Goal: Complete application form

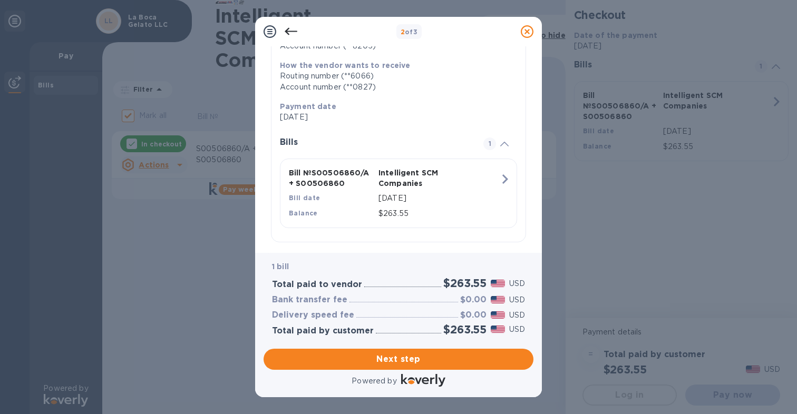
scroll to position [173, 0]
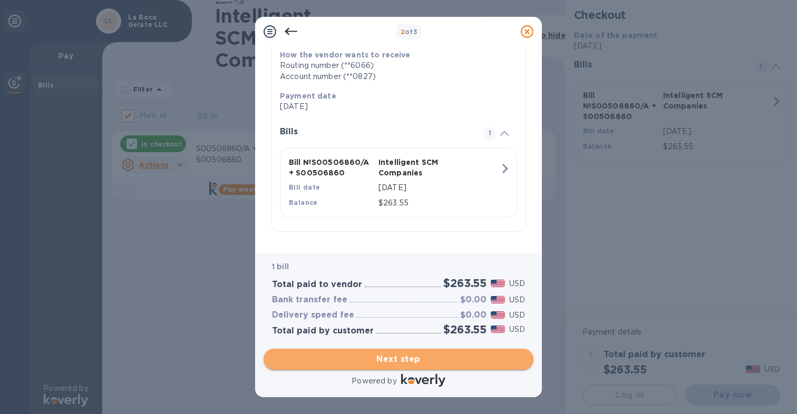
click at [398, 360] on span "Next step" at bounding box center [398, 359] width 253 height 13
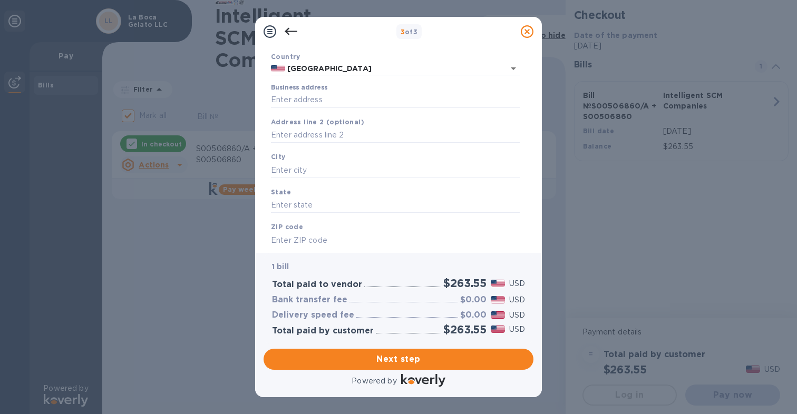
scroll to position [0, 0]
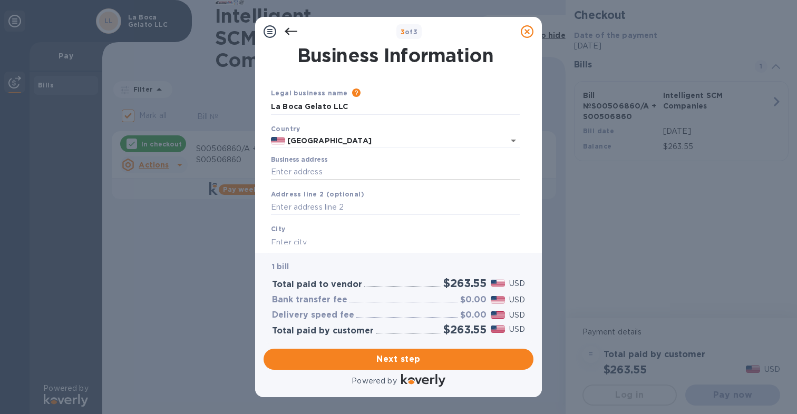
click at [310, 178] on input "Business address" at bounding box center [395, 172] width 249 height 16
click at [287, 174] on input "Business address" at bounding box center [395, 172] width 249 height 16
type input "[STREET_ADDRESS]"
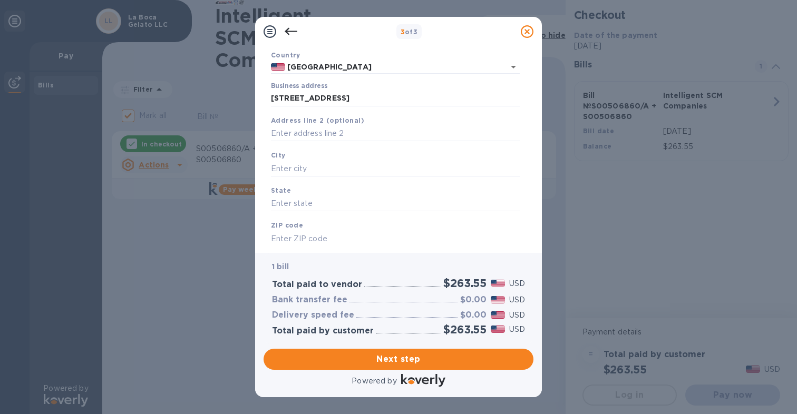
scroll to position [79, 0]
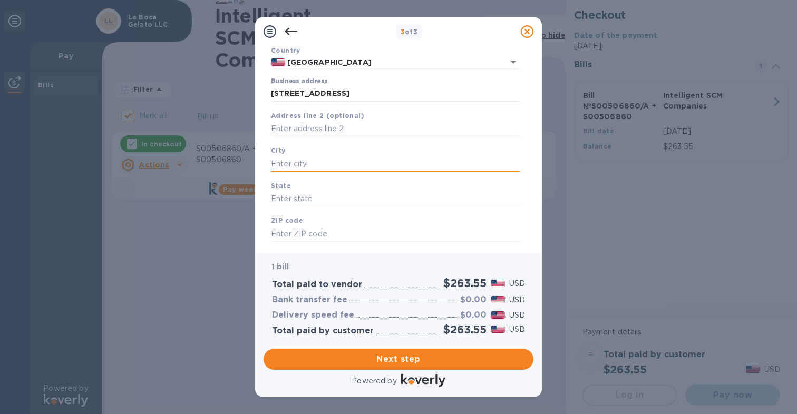
click at [291, 163] on input "text" at bounding box center [395, 164] width 249 height 16
type input "[GEOGRAPHIC_DATA]"
click at [288, 201] on input "text" at bounding box center [395, 199] width 249 height 16
type input "[GEOGRAPHIC_DATA]"
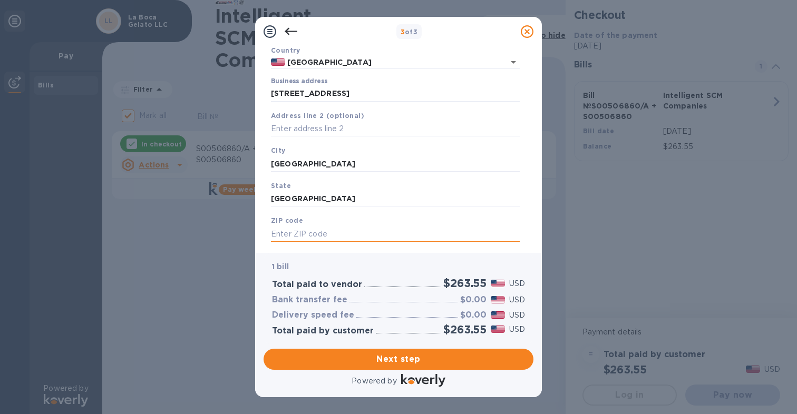
click at [411, 238] on input "text" at bounding box center [395, 234] width 249 height 16
type input "75230"
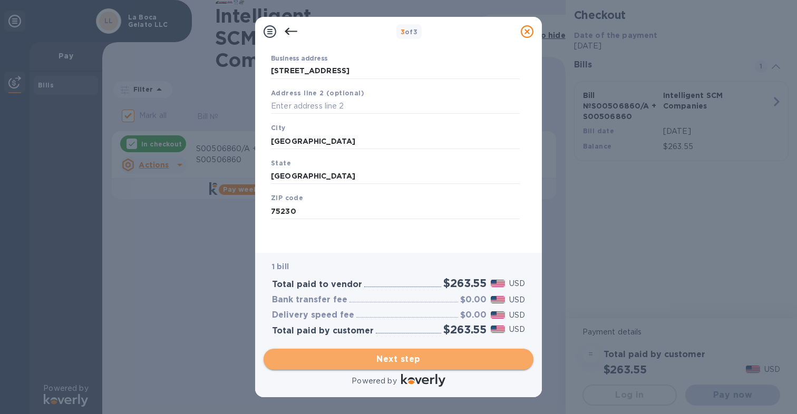
click at [394, 362] on span "Next step" at bounding box center [398, 359] width 253 height 13
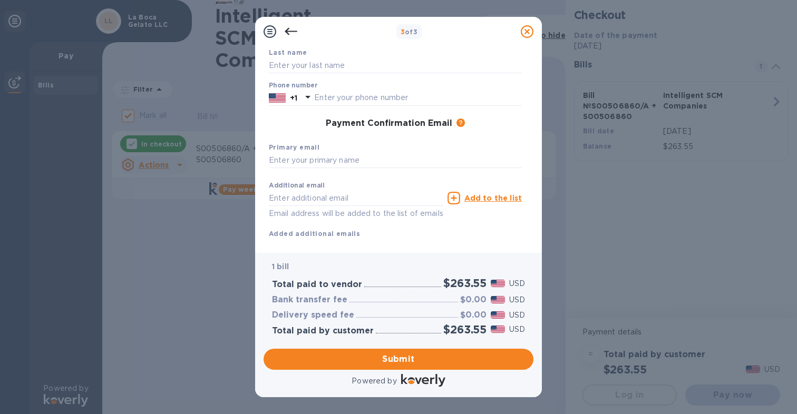
scroll to position [0, 0]
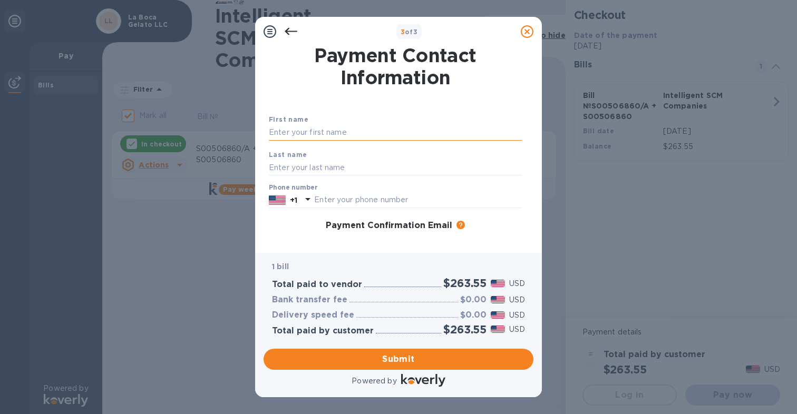
click at [300, 135] on input "text" at bounding box center [395, 133] width 253 height 16
type input "[PERSON_NAME]"
click at [289, 174] on input "text" at bounding box center [395, 168] width 253 height 16
type input "[PERSON_NAME] [PERSON_NAME]"
click at [334, 200] on input "text" at bounding box center [418, 200] width 208 height 16
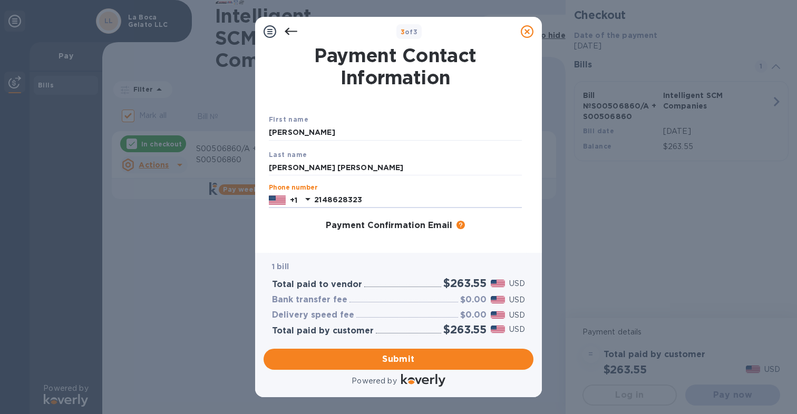
type input "2148628323"
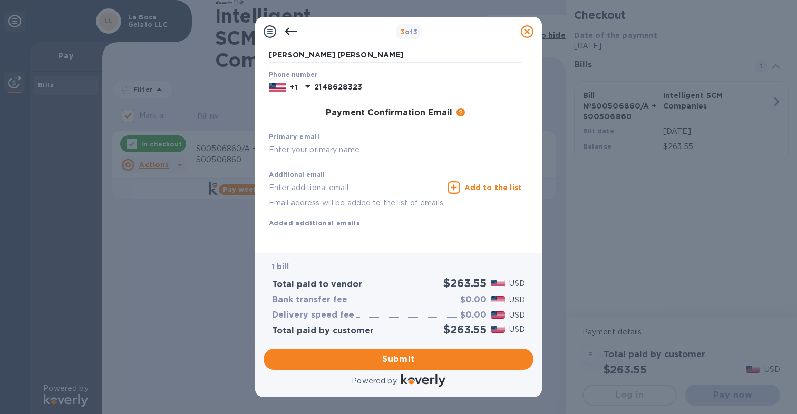
scroll to position [125, 0]
click at [287, 141] on input "text" at bounding box center [395, 149] width 253 height 16
type input "[PERSON_NAME][EMAIL_ADDRESS][DOMAIN_NAME]"
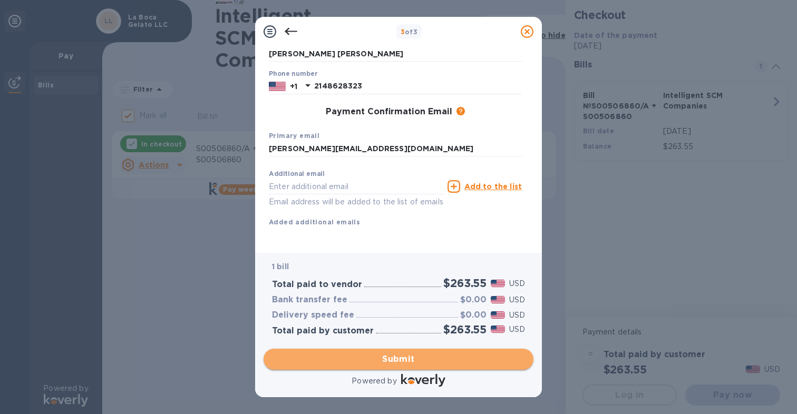
click at [395, 358] on span "Submit" at bounding box center [398, 359] width 253 height 13
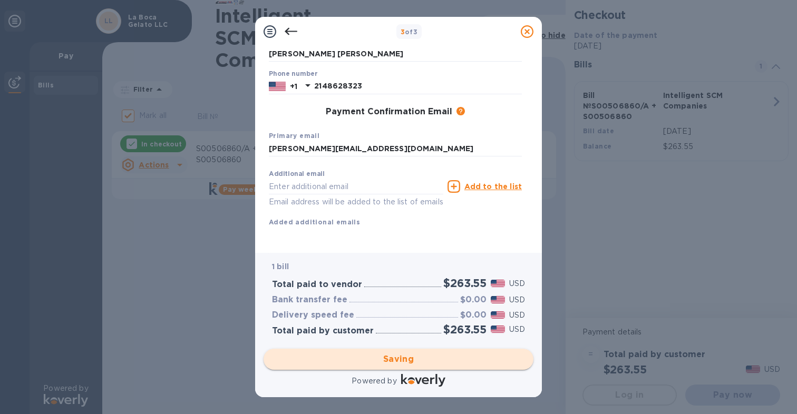
checkbox input "false"
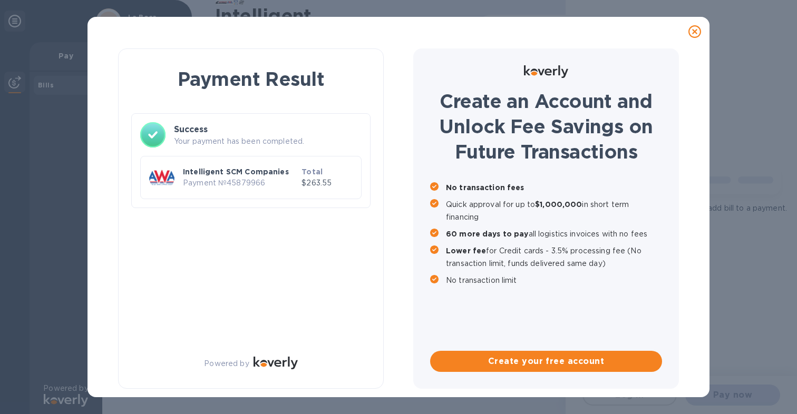
scroll to position [0, 0]
